Goal: Task Accomplishment & Management: Use online tool/utility

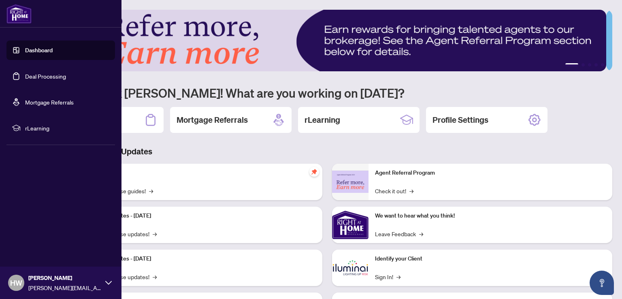
click at [25, 78] on link "Deal Processing" at bounding box center [45, 76] width 41 height 7
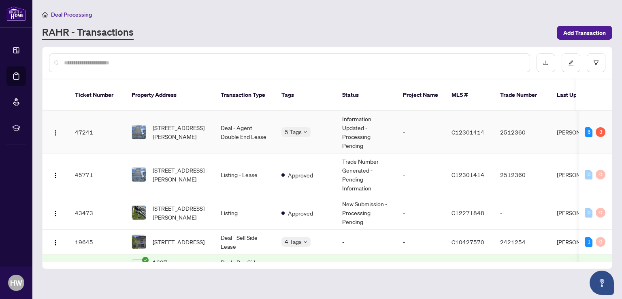
click at [250, 129] on td "Deal - Agent Double End Lease" at bounding box center [244, 132] width 61 height 43
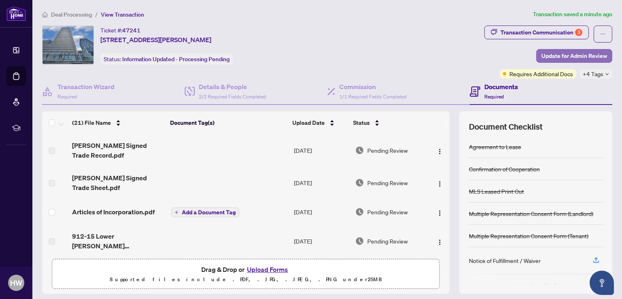
click at [564, 56] on span "Update for Admin Review" at bounding box center [575, 55] width 66 height 13
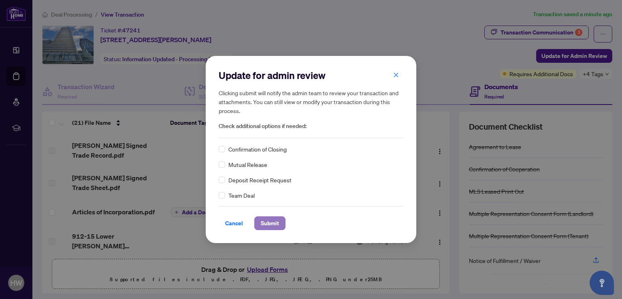
click at [267, 222] on span "Submit" at bounding box center [270, 223] width 18 height 13
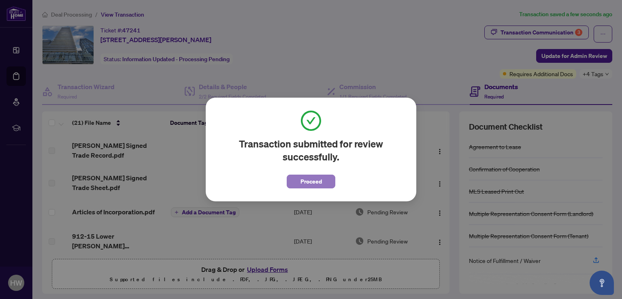
click at [308, 180] on span "Proceed" at bounding box center [311, 181] width 21 height 13
click at [308, 180] on td "[DATE]" at bounding box center [321, 183] width 61 height 32
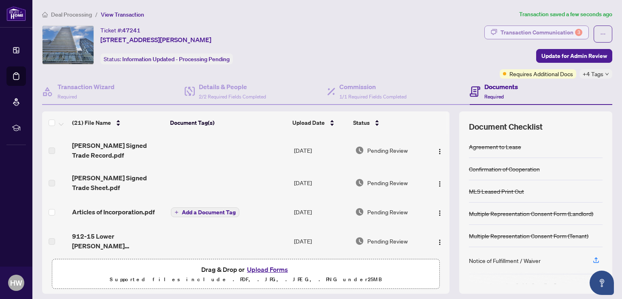
click at [515, 30] on div "Transaction Communication 3" at bounding box center [542, 32] width 82 height 13
